Goal: Complete application form

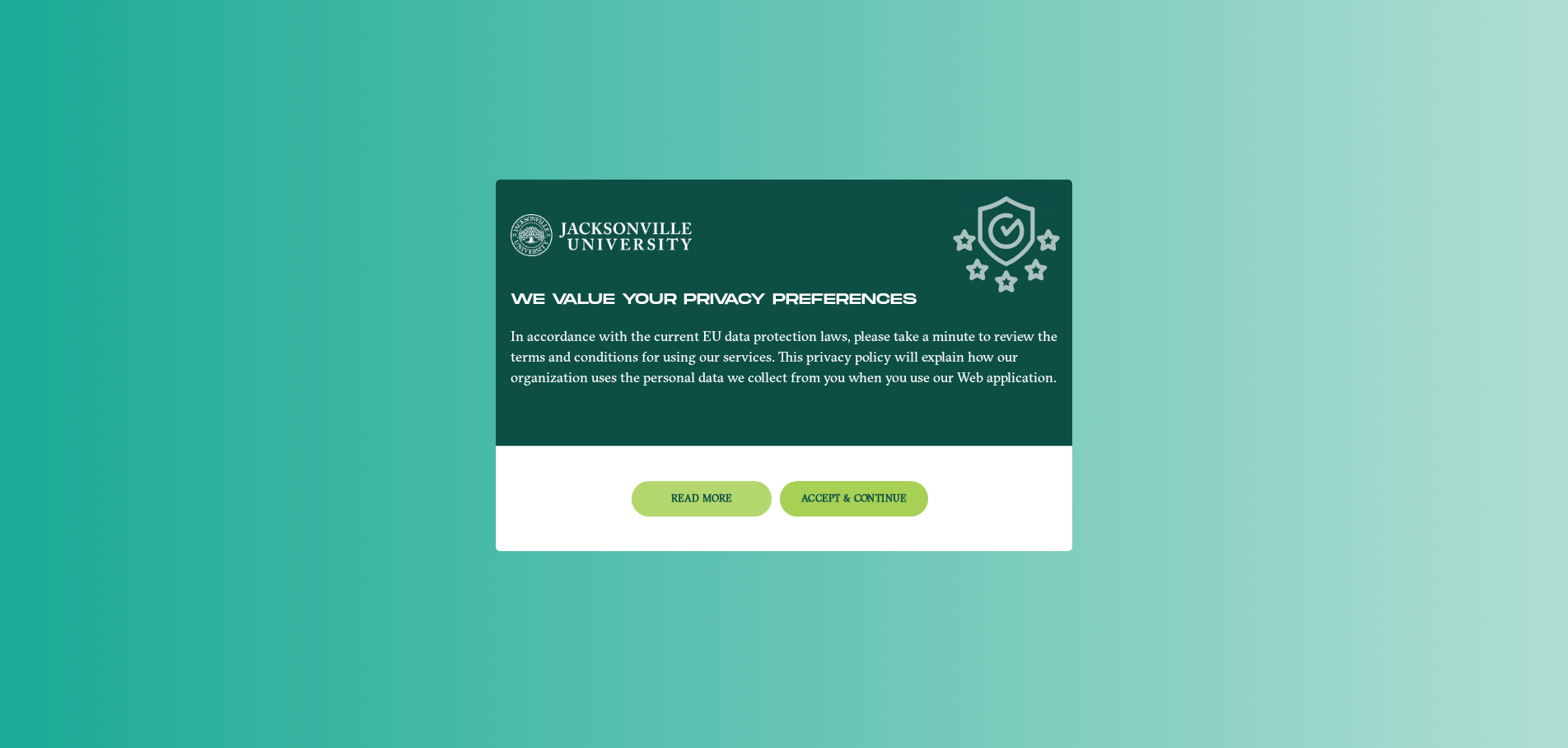
click at [688, 495] on button "Read more" at bounding box center [701, 499] width 140 height 36
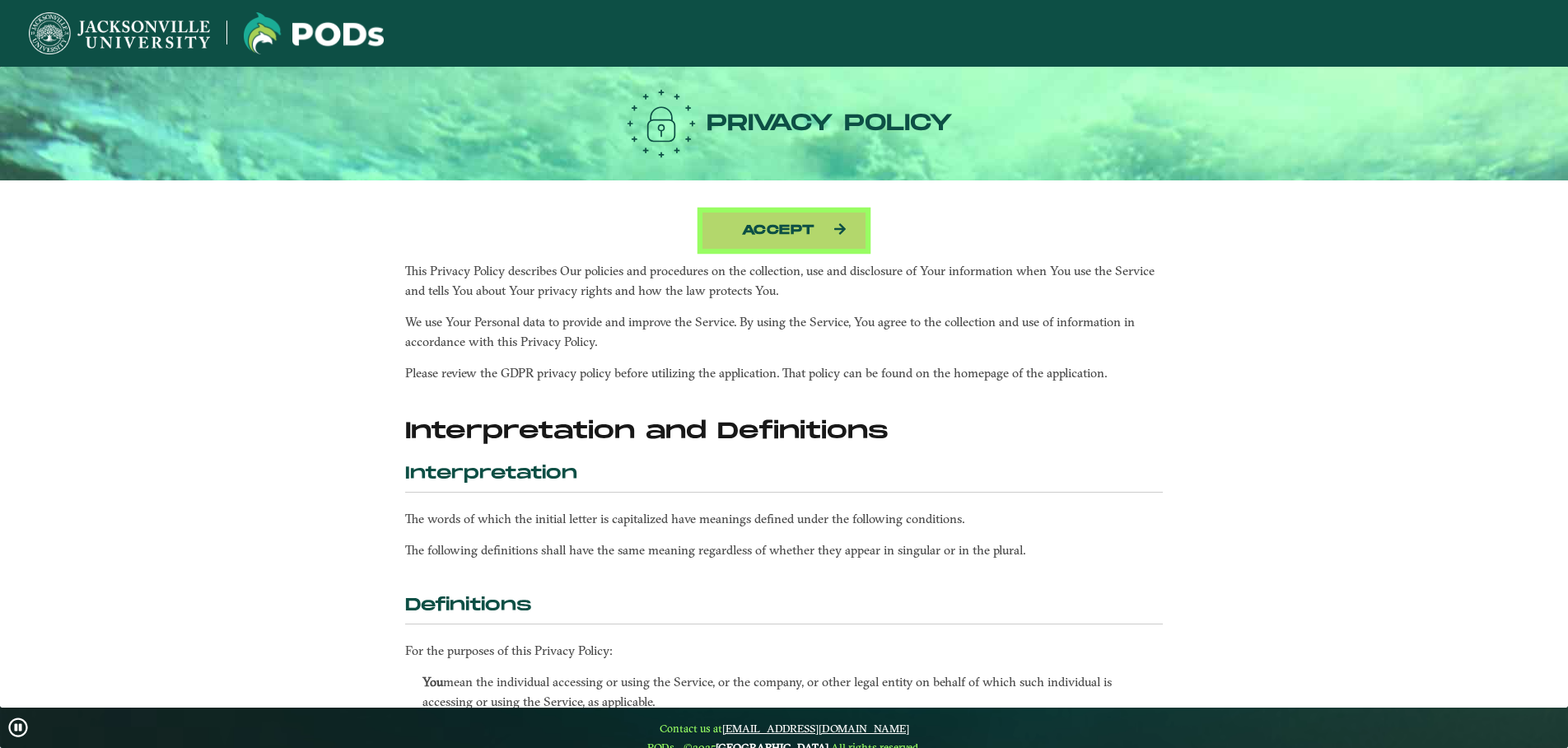
click at [777, 232] on button "Accept" at bounding box center [784, 231] width 165 height 38
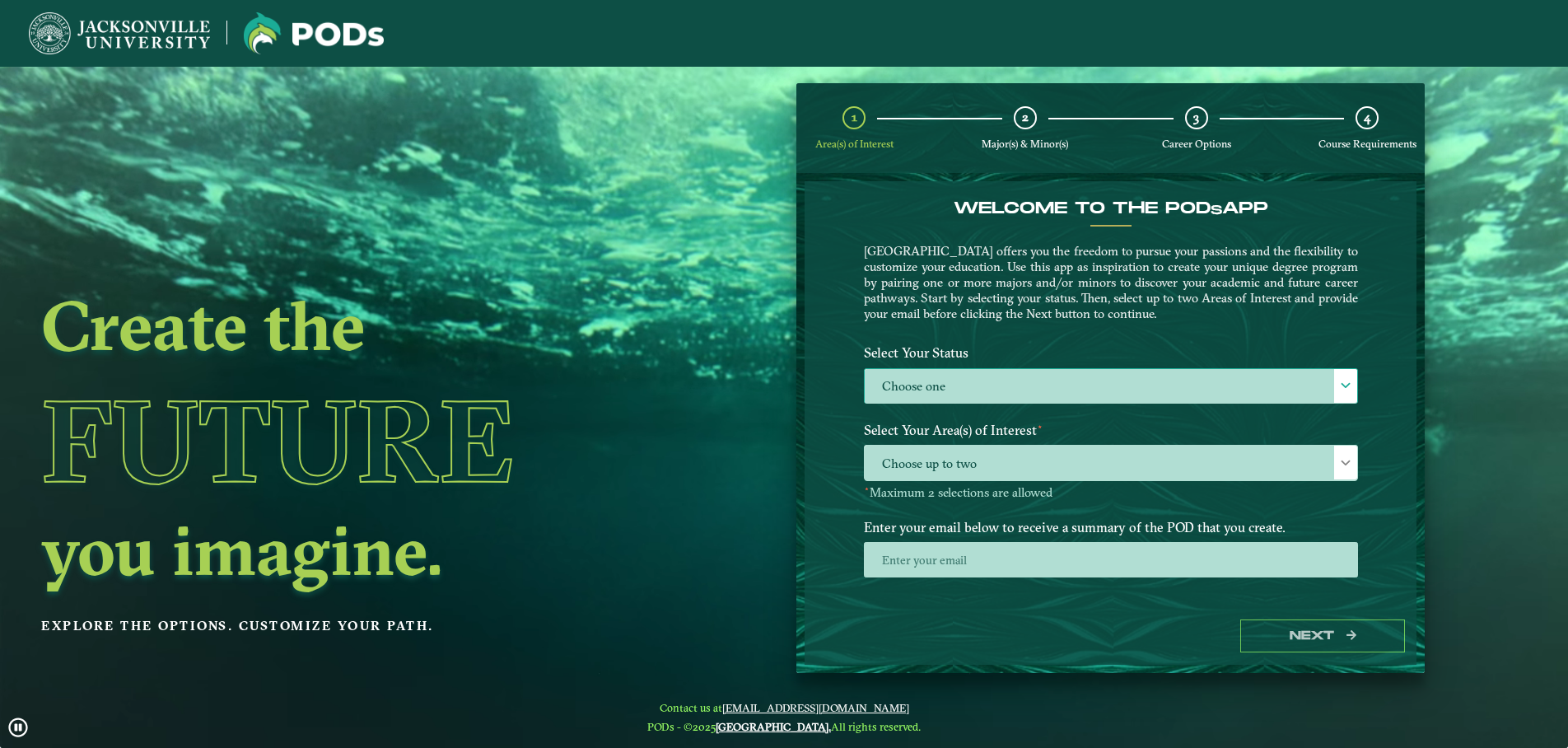
click at [959, 385] on label "Choose one" at bounding box center [1111, 387] width 493 height 36
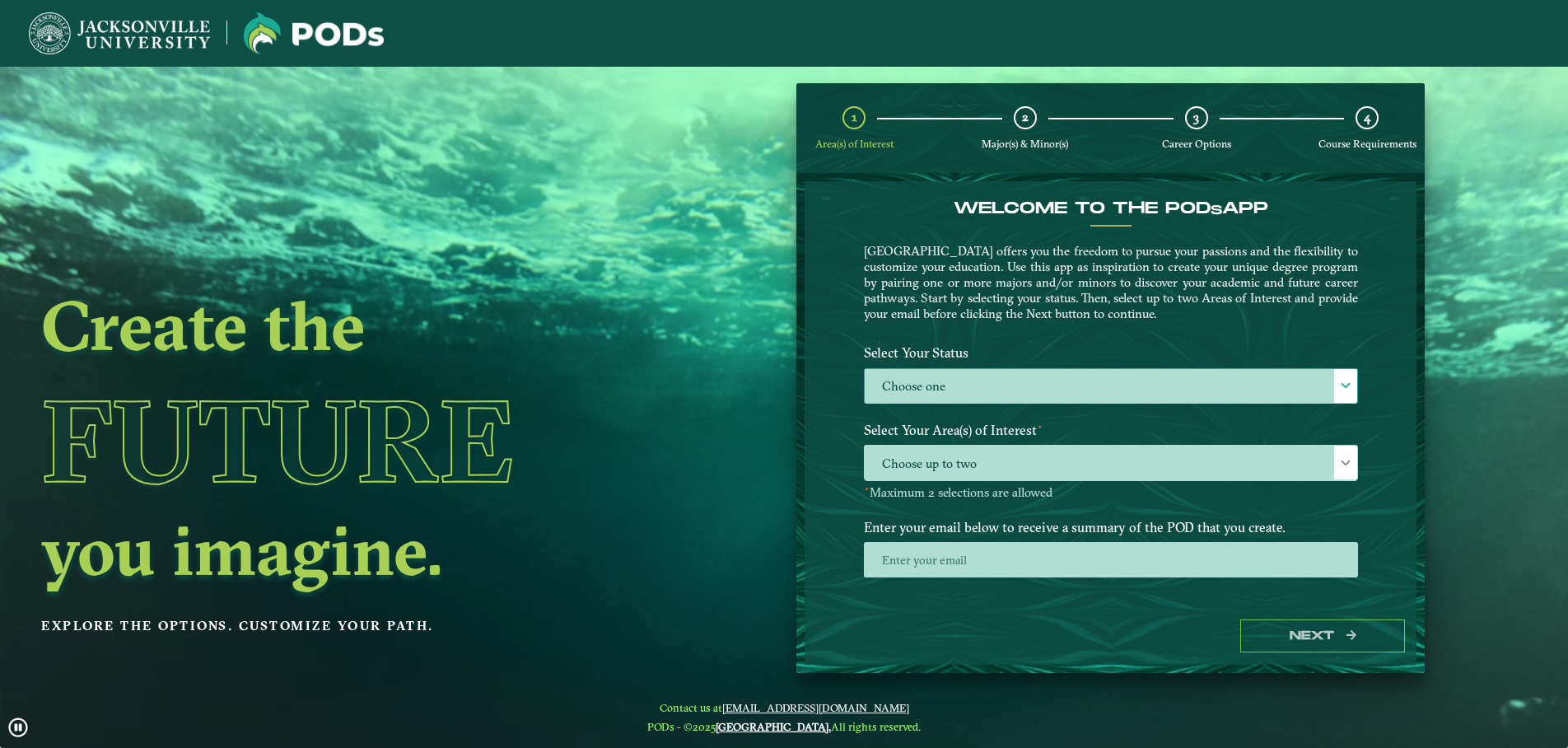
scroll to position [10, 74]
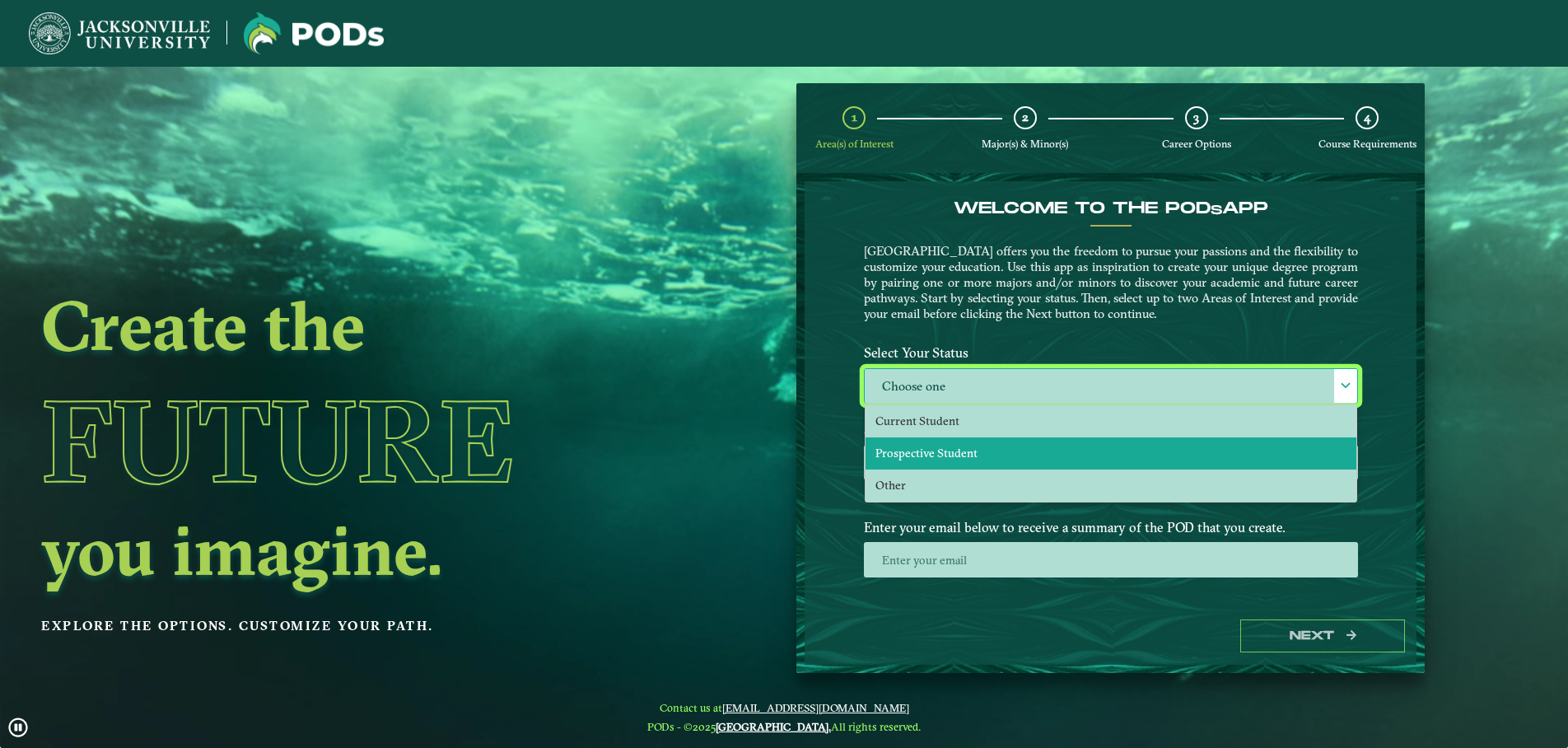
click at [946, 448] on span "Prospective Student" at bounding box center [927, 453] width 102 height 15
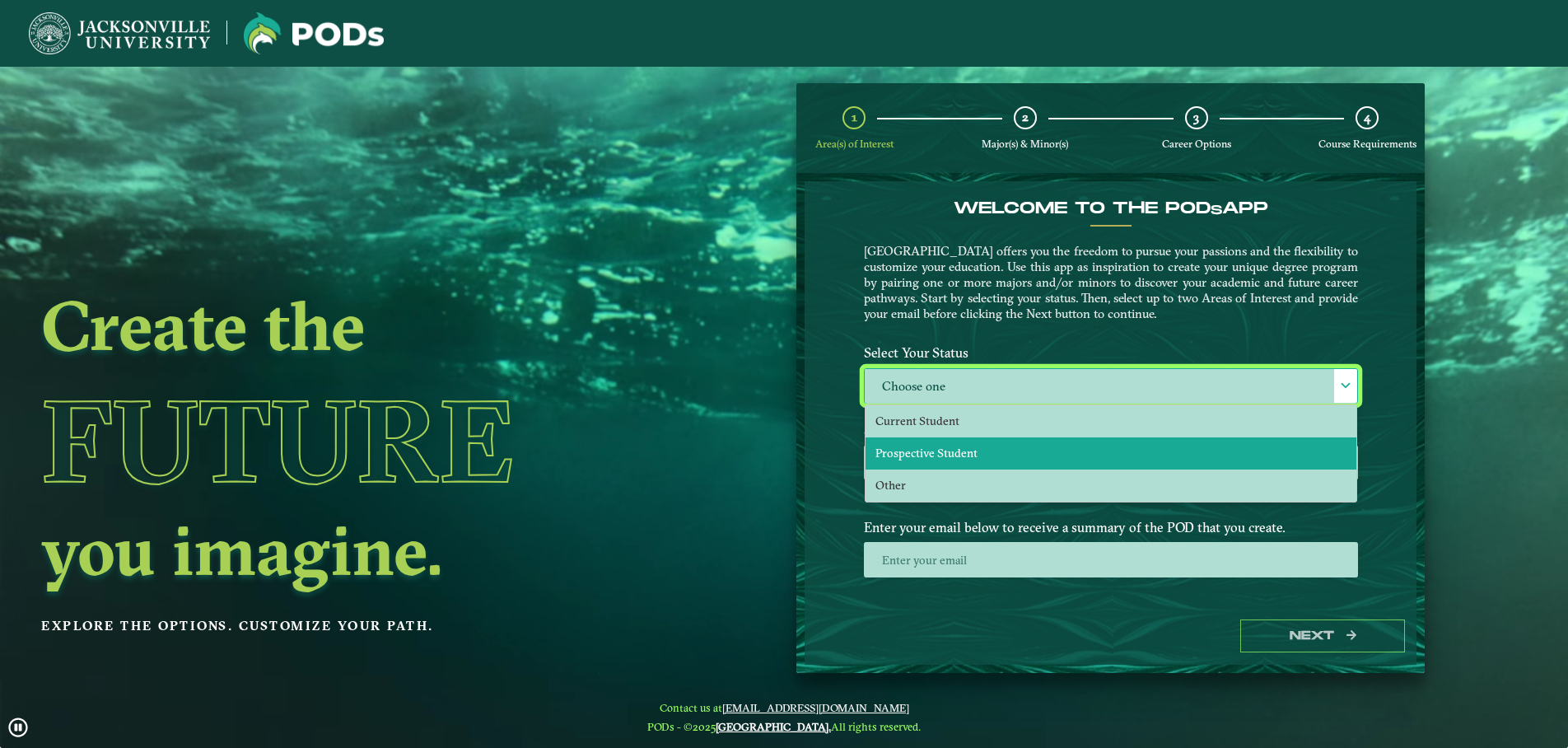
select select "[object Object]"
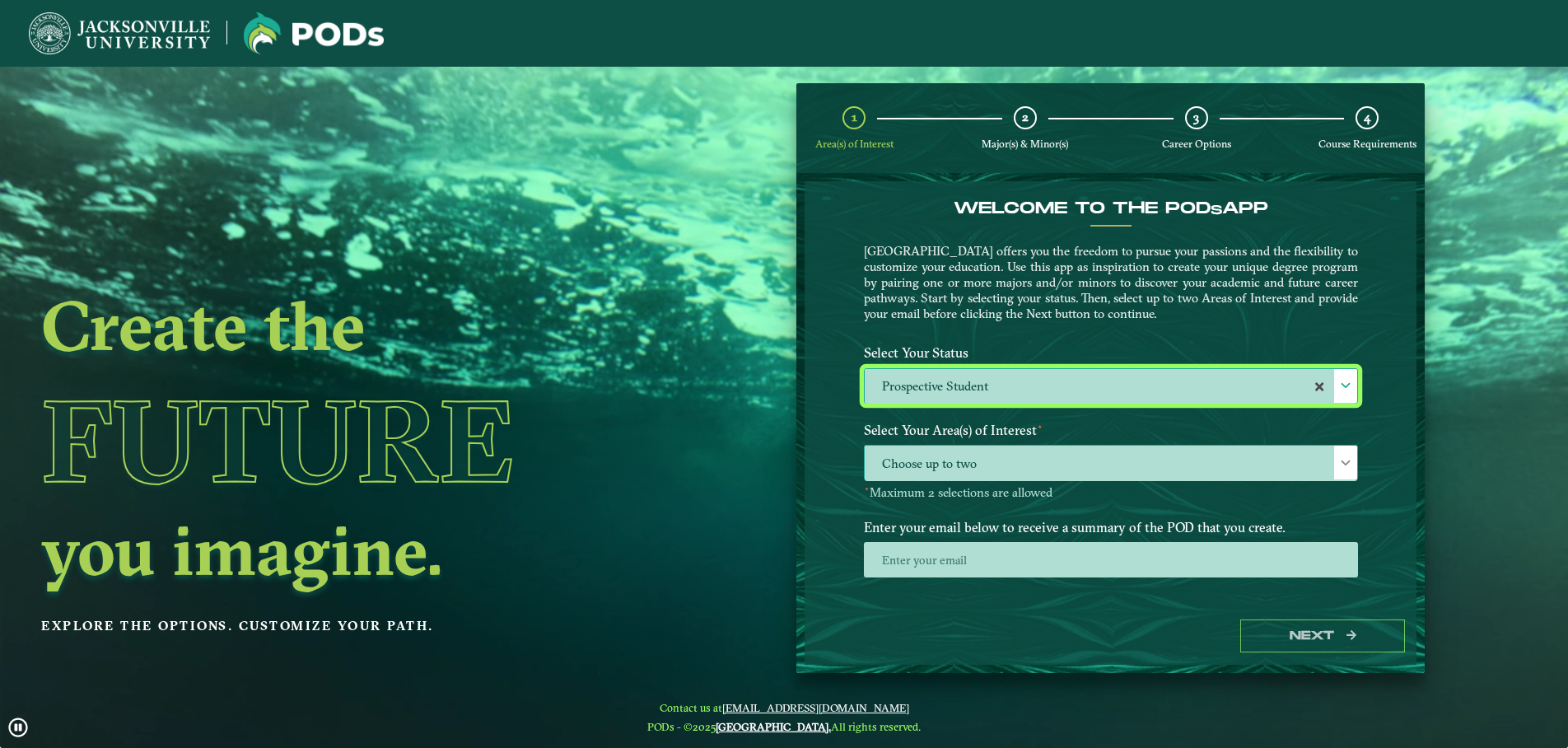
click at [956, 464] on span "Choose up to two" at bounding box center [1111, 463] width 493 height 36
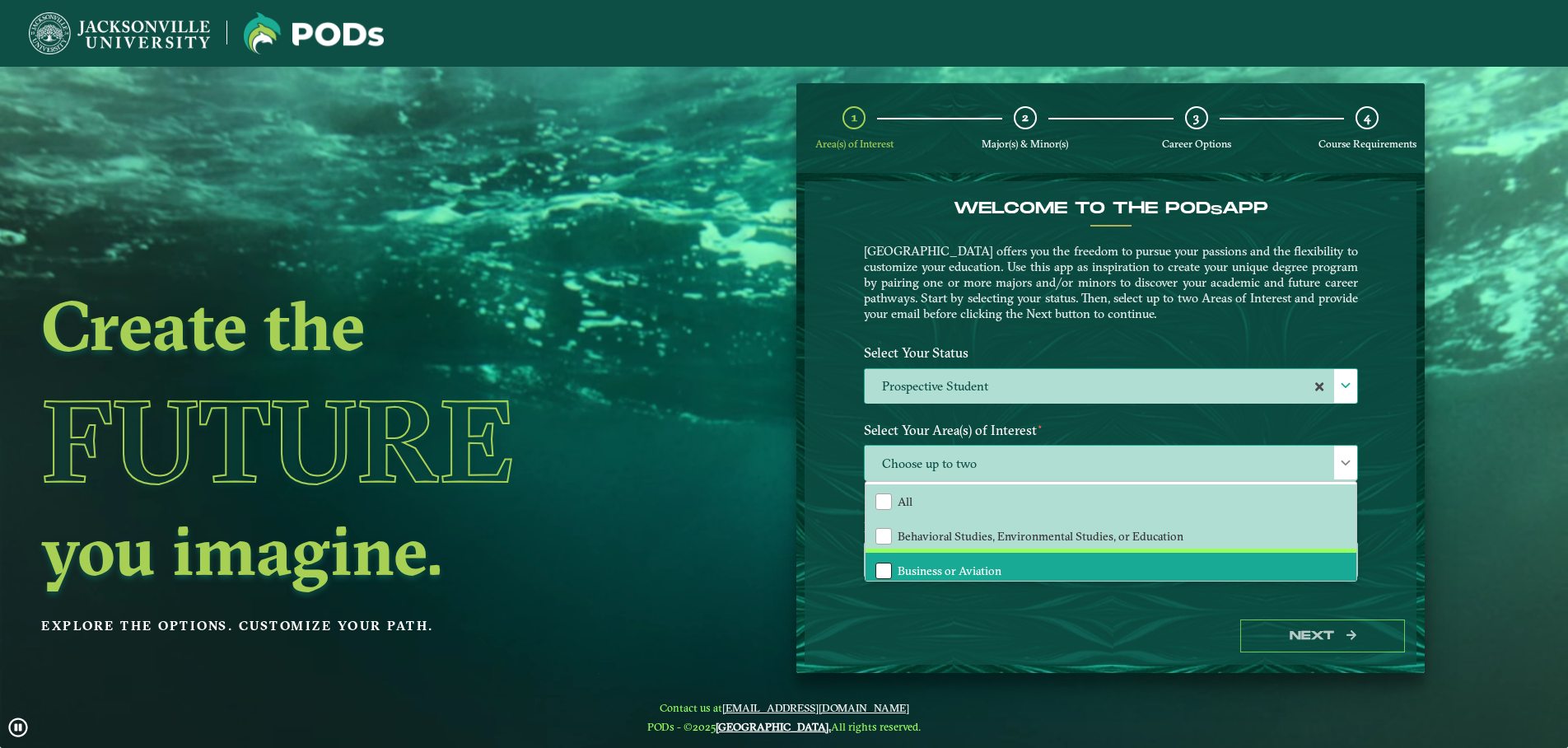
click at [882, 573] on div "Business or Aviation" at bounding box center [884, 571] width 16 height 16
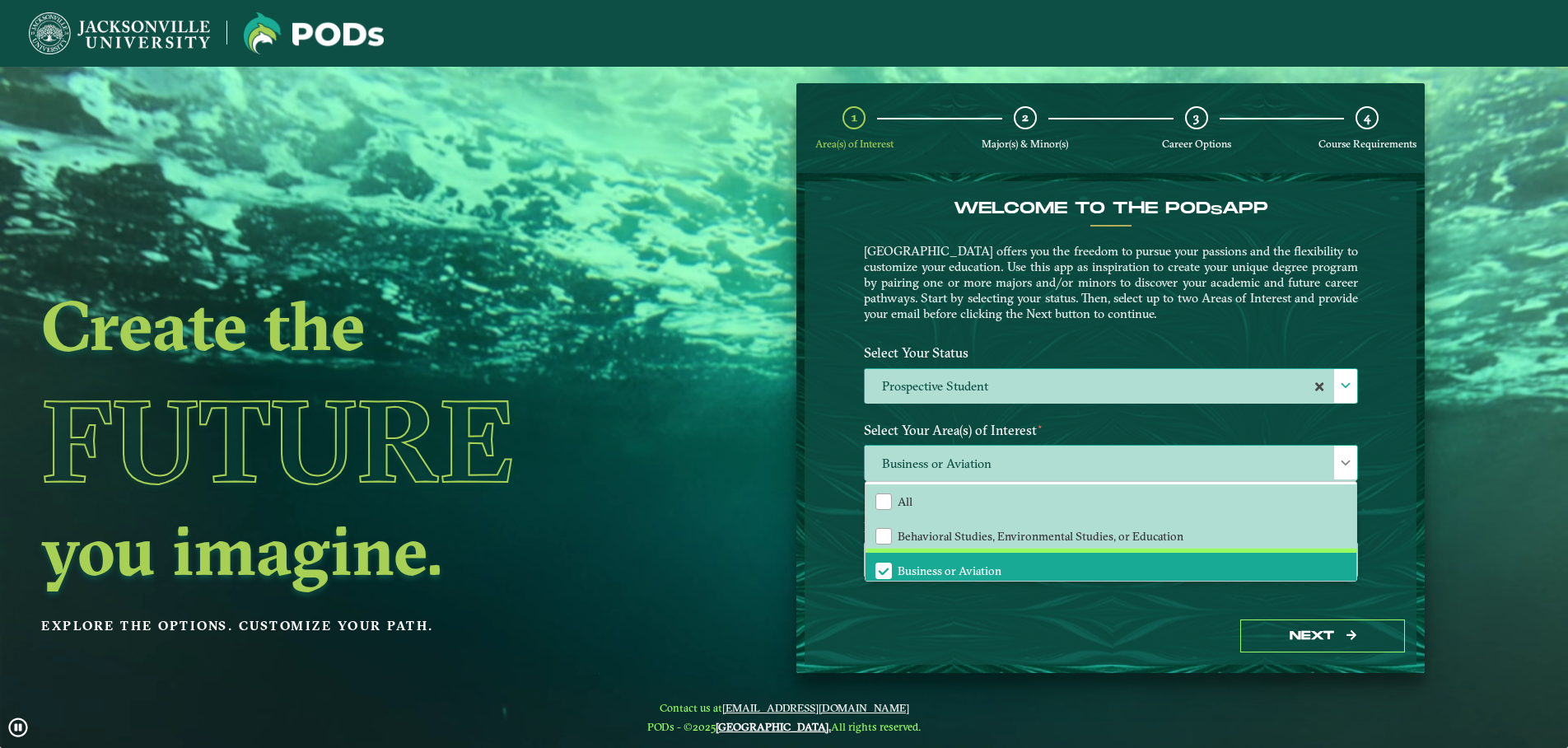
click at [970, 571] on span "Business or Aviation" at bounding box center [950, 571] width 104 height 15
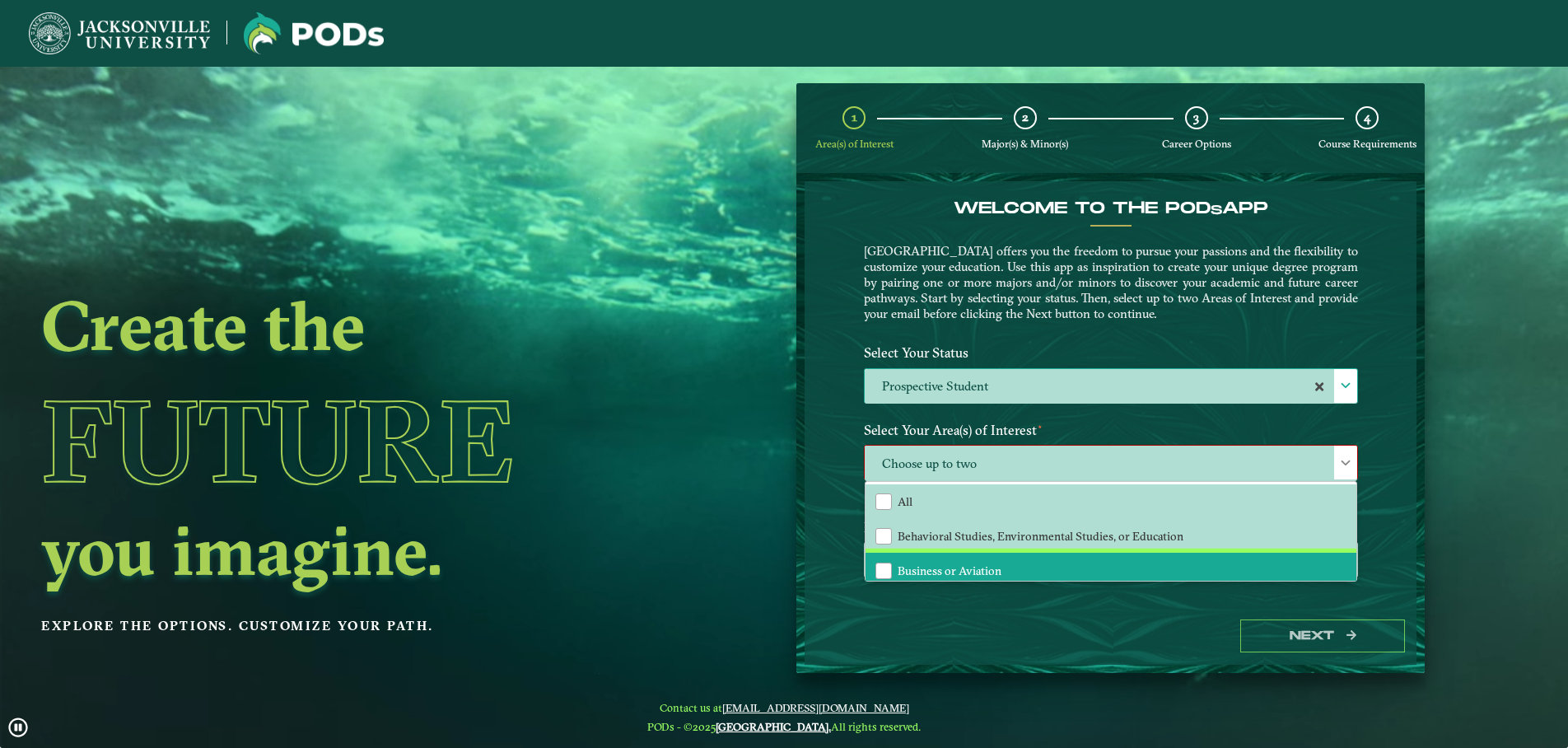
click at [911, 568] on span "Business or Aviation" at bounding box center [950, 571] width 104 height 15
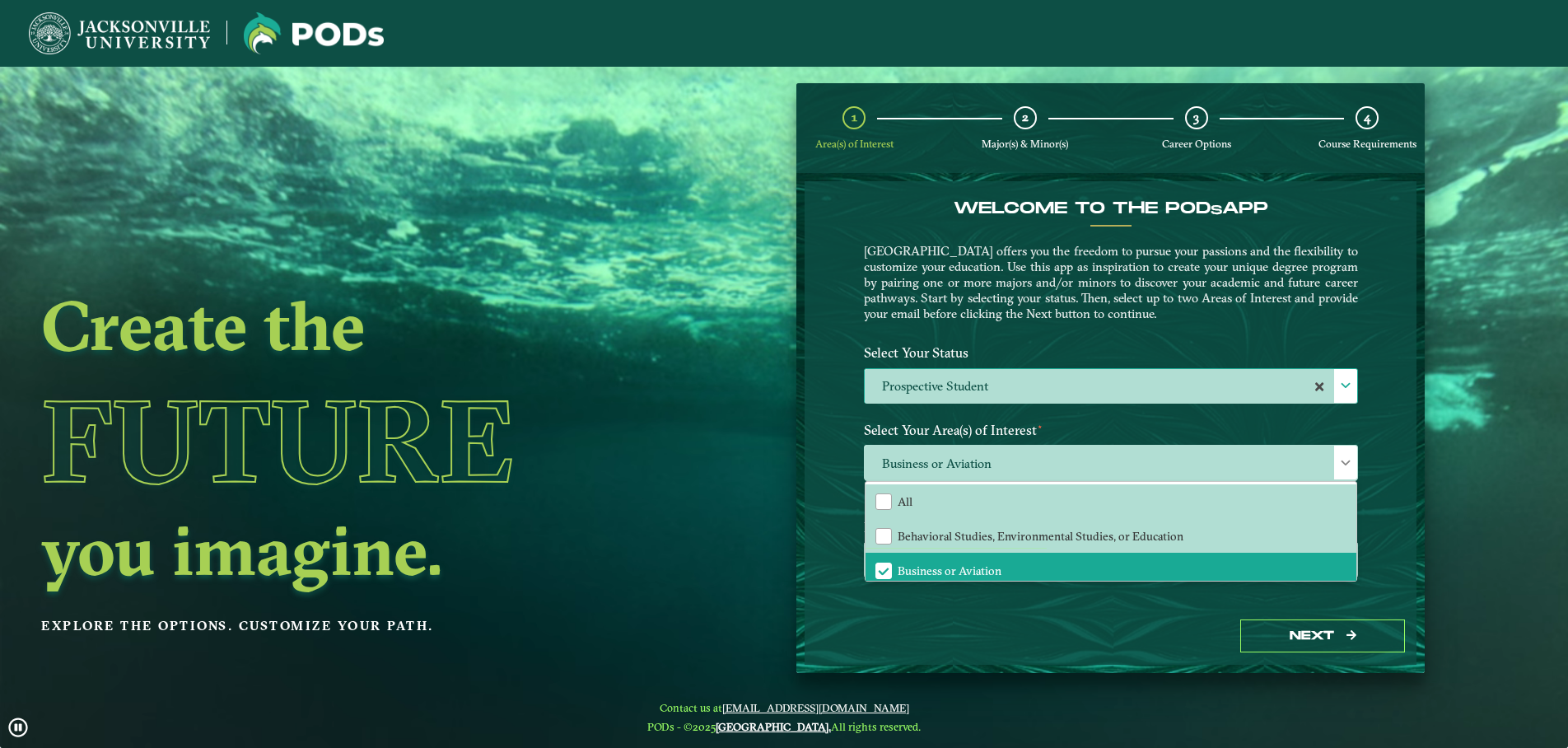
click at [1011, 609] on div "Next" at bounding box center [1111, 637] width 612 height 57
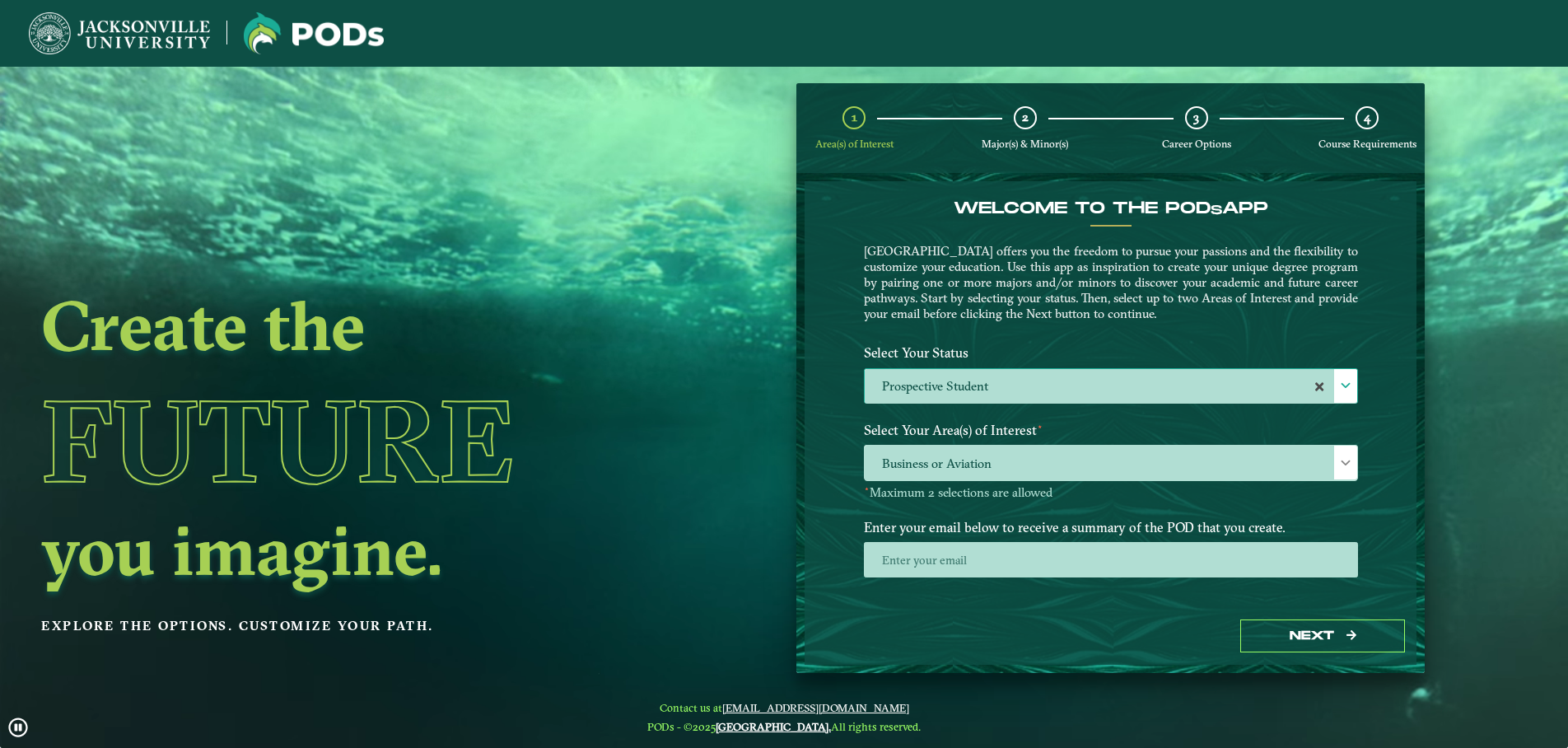
click at [585, 340] on h2 "Create the" at bounding box center [352, 325] width 623 height 69
